Goal: Task Accomplishment & Management: Use online tool/utility

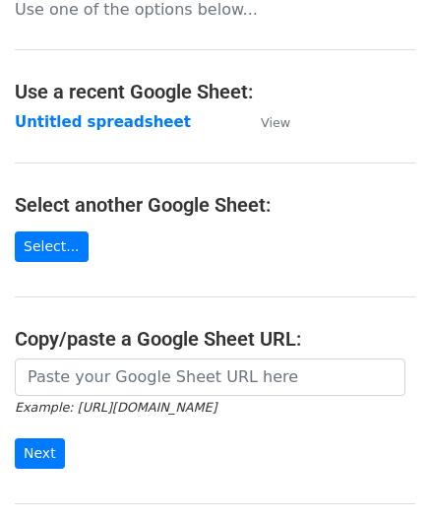
scroll to position [197, 0]
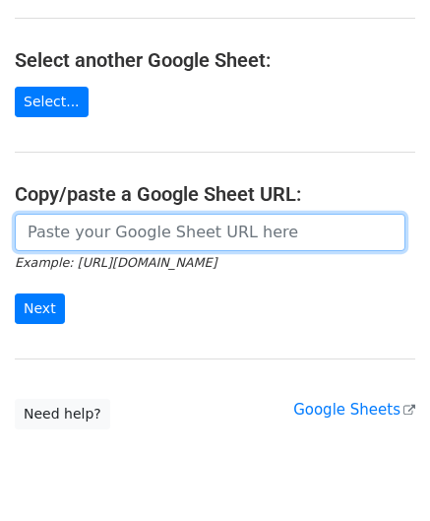
drag, startPoint x: 136, startPoint y: 221, endPoint x: 141, endPoint y: 194, distance: 28.0
click at [136, 221] on input "url" at bounding box center [210, 232] width 391 height 37
paste input "[URL][DOMAIN_NAME]"
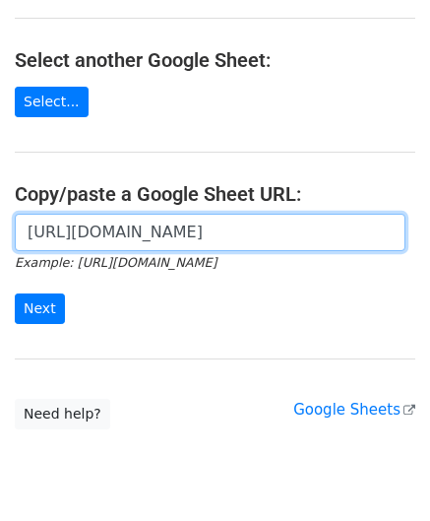
scroll to position [0, 412]
type input "[URL][DOMAIN_NAME]"
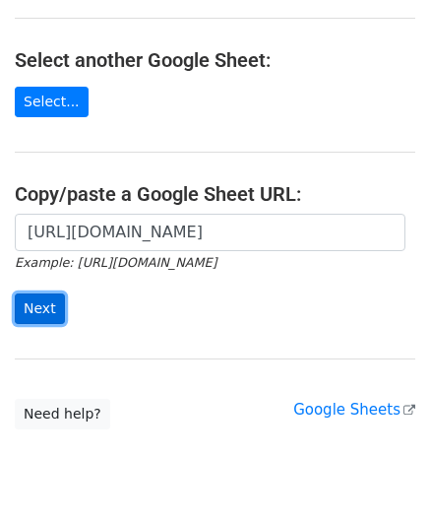
scroll to position [0, 0]
click at [34, 308] on input "Next" at bounding box center [40, 308] width 50 height 31
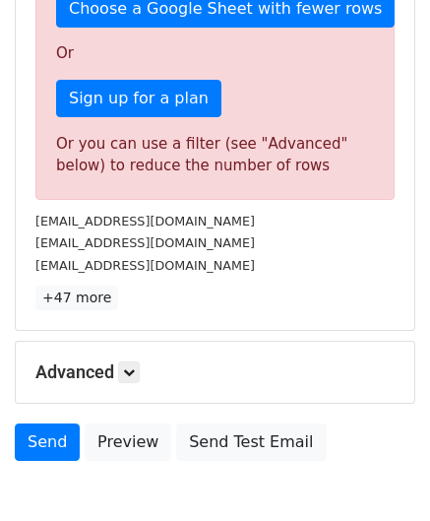
scroll to position [664, 0]
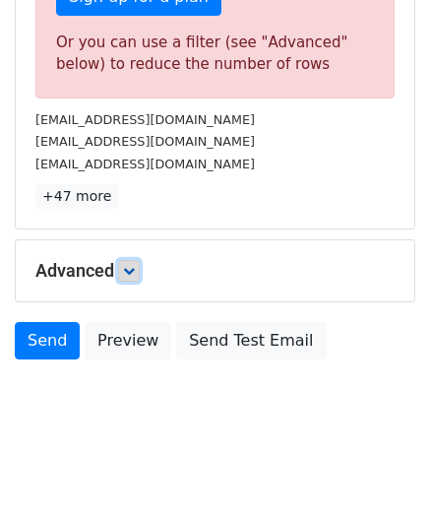
click at [133, 270] on icon at bounding box center [129, 271] width 12 height 12
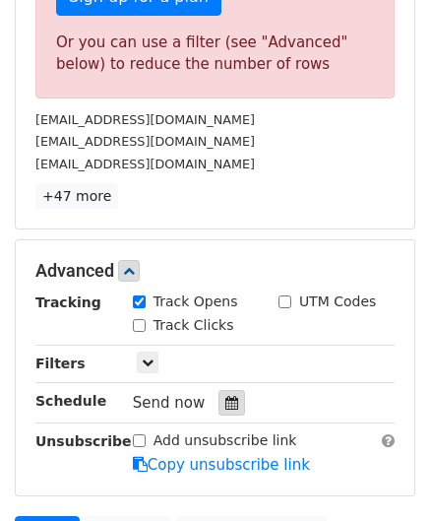
click at [225, 396] on icon at bounding box center [231, 403] width 13 height 14
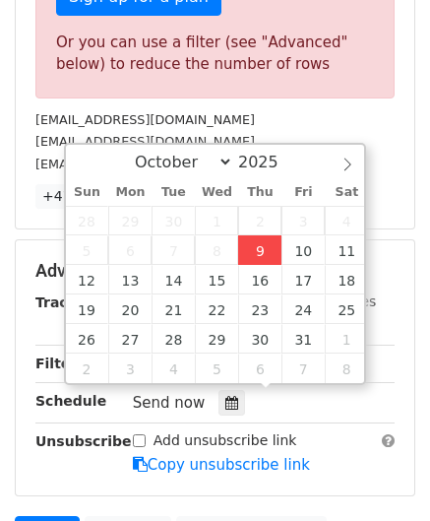
type input "[DATE] 12:00"
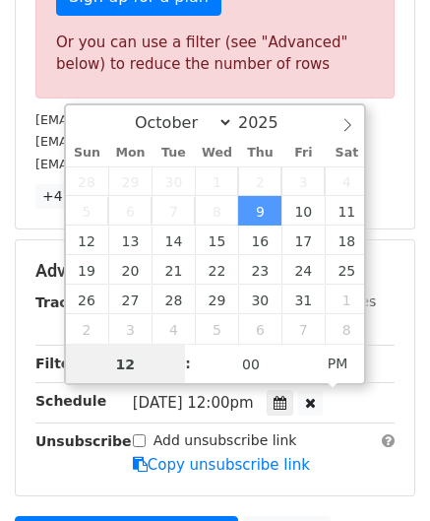
scroll to position [0, 0]
paste input "8"
type input "8"
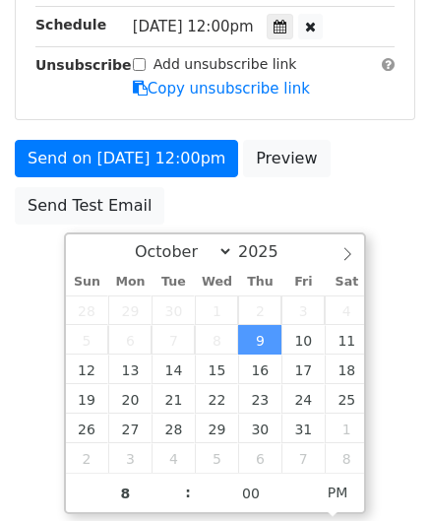
scroll to position [400, 0]
type input "[DATE] 20:00"
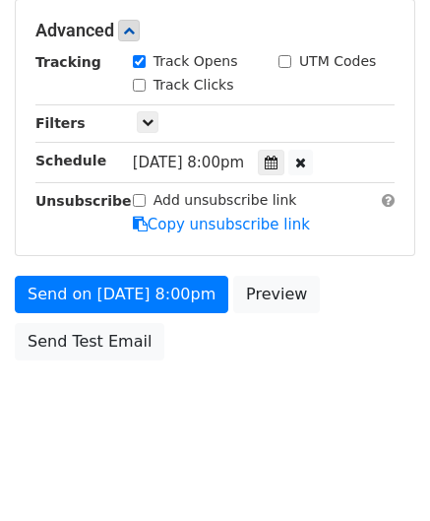
scroll to position [902, 0]
